Goal: Use online tool/utility

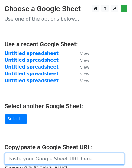
click at [33, 156] on input "url" at bounding box center [65, 158] width 120 height 11
paste input "https://docs.google.com/spreadsheets/d/1-0cB2kLFSQnPU8llYrv2Eg8mqh5TQzg32rAhzV7…"
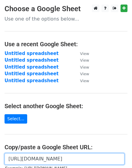
scroll to position [0, 131]
type input "https://docs.google.com/spreadsheets/d/1-0cB2kLFSQnPU8llYrv2Eg8mqh5TQzg32rAhzV7…"
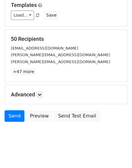
scroll to position [62, 0]
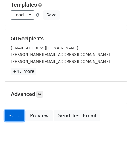
click at [16, 116] on link "Send" at bounding box center [15, 115] width 20 height 11
